Goal: Information Seeking & Learning: Learn about a topic

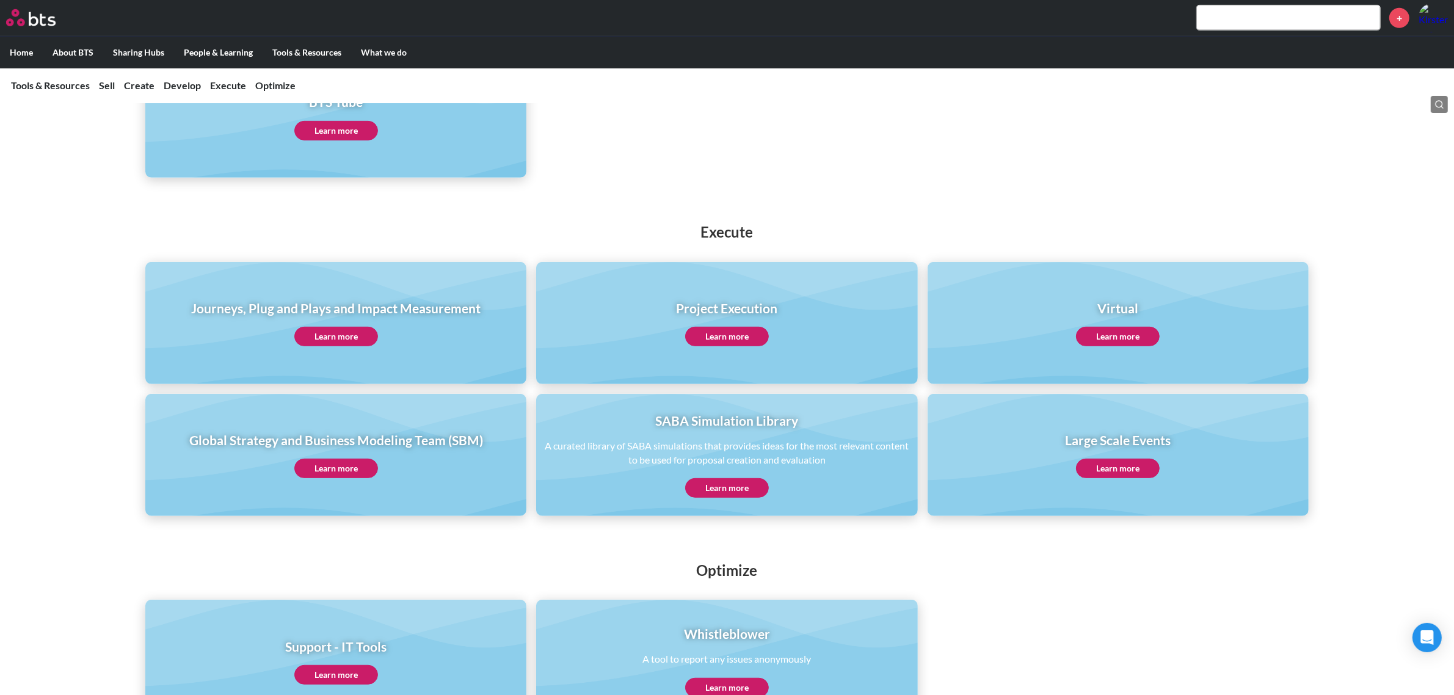
scroll to position [846, 0]
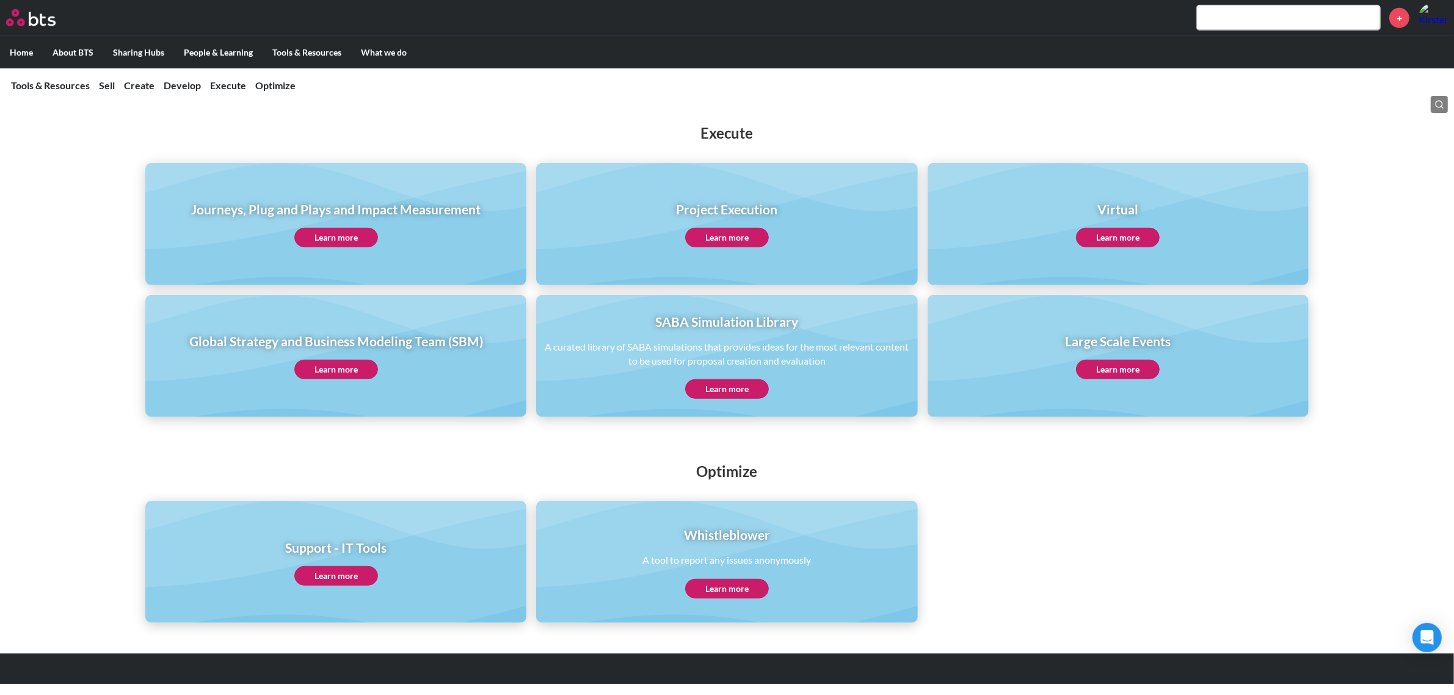
click at [343, 364] on link "Learn more" at bounding box center [336, 370] width 84 height 20
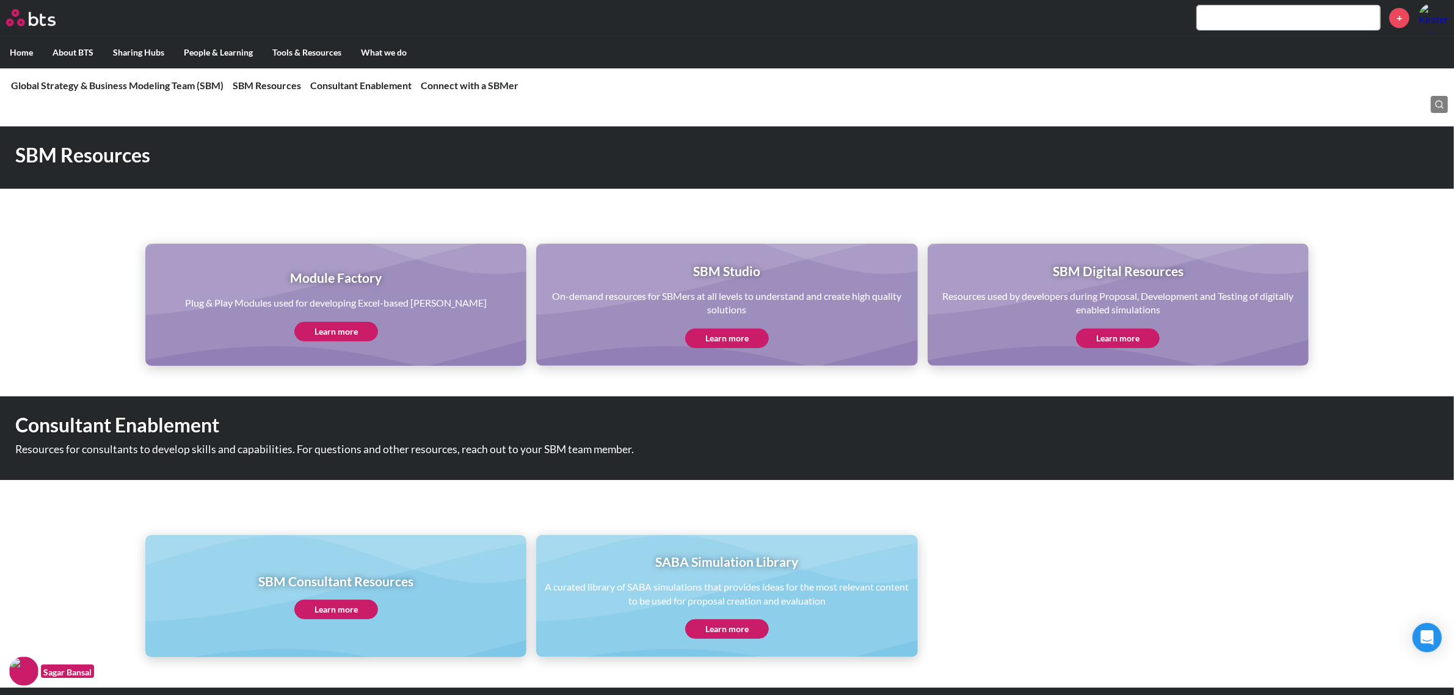
scroll to position [539, 0]
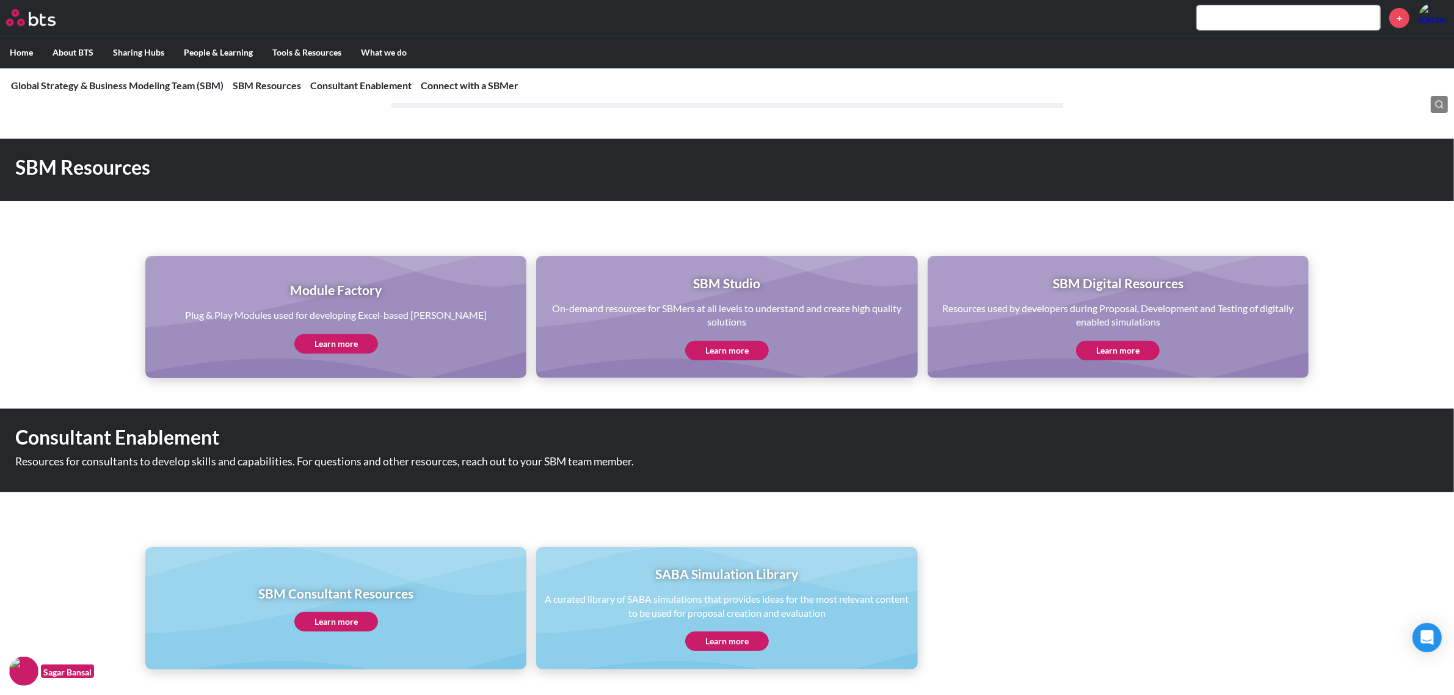
click at [346, 324] on div "Module Factory Plug & Play Modules used for developing Excel-based sims Learn m…" at bounding box center [336, 317] width 302 height 73
click at [345, 334] on link "Learn more" at bounding box center [336, 344] width 84 height 20
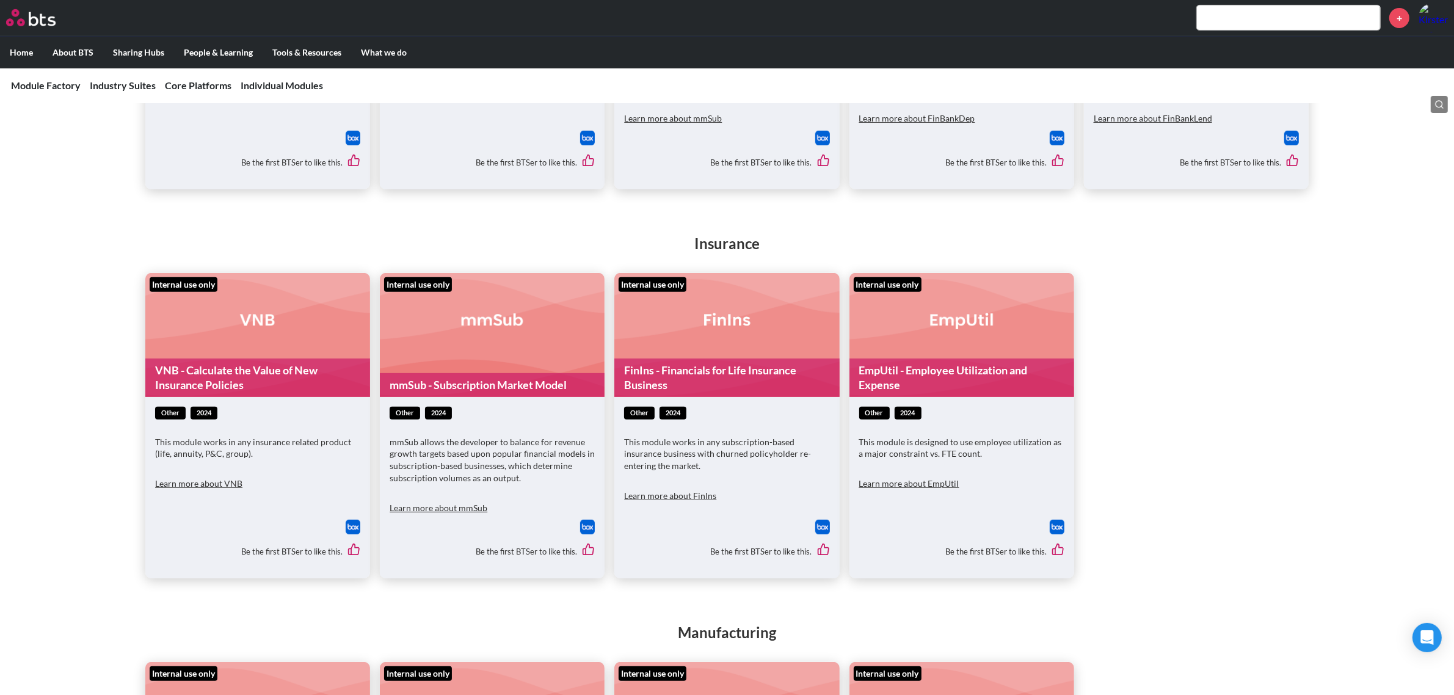
scroll to position [229, 0]
